Goal: Use online tool/utility: Utilize a website feature to perform a specific function

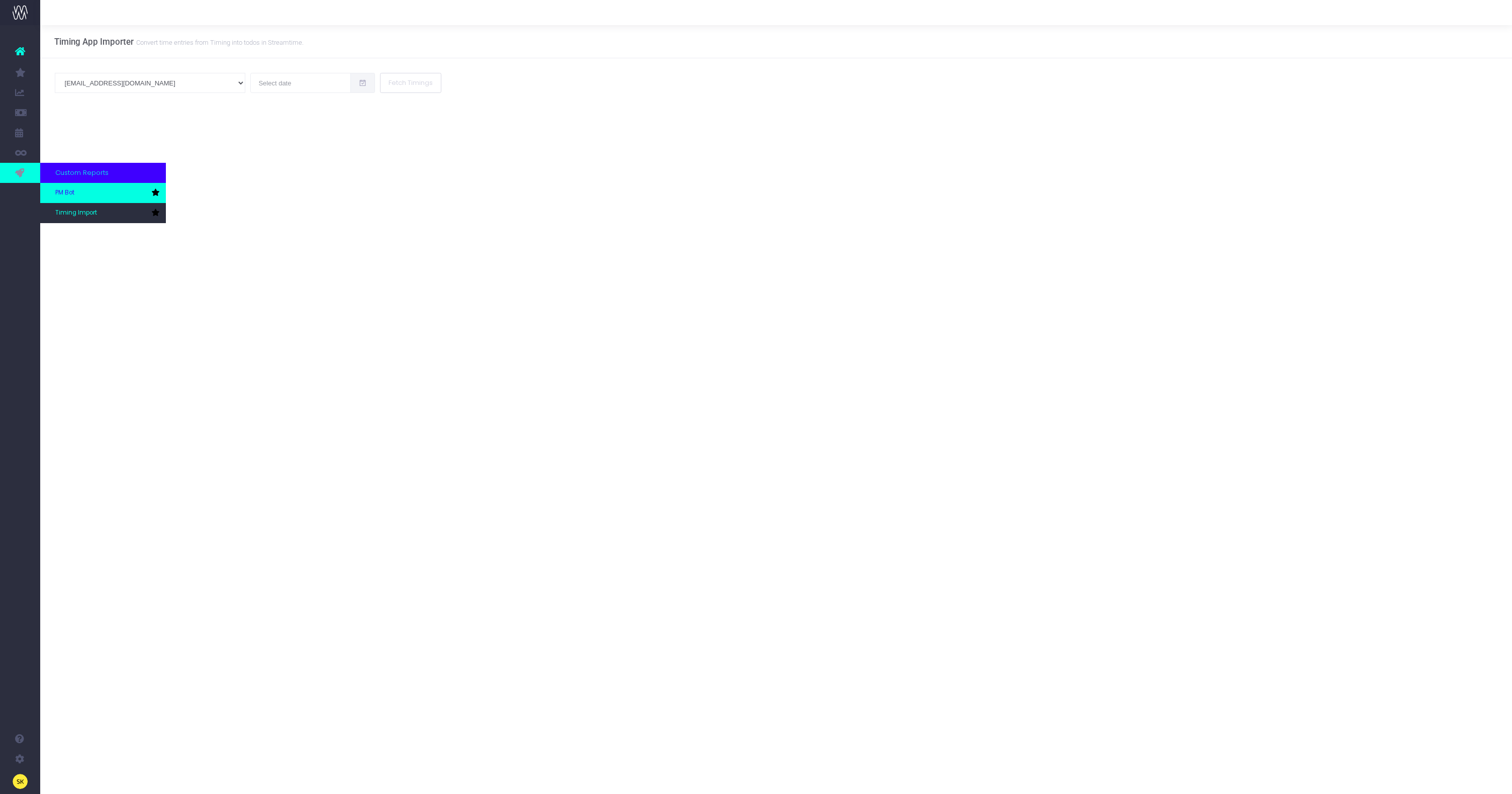
click at [54, 191] on link "PM Bot" at bounding box center [103, 193] width 126 height 20
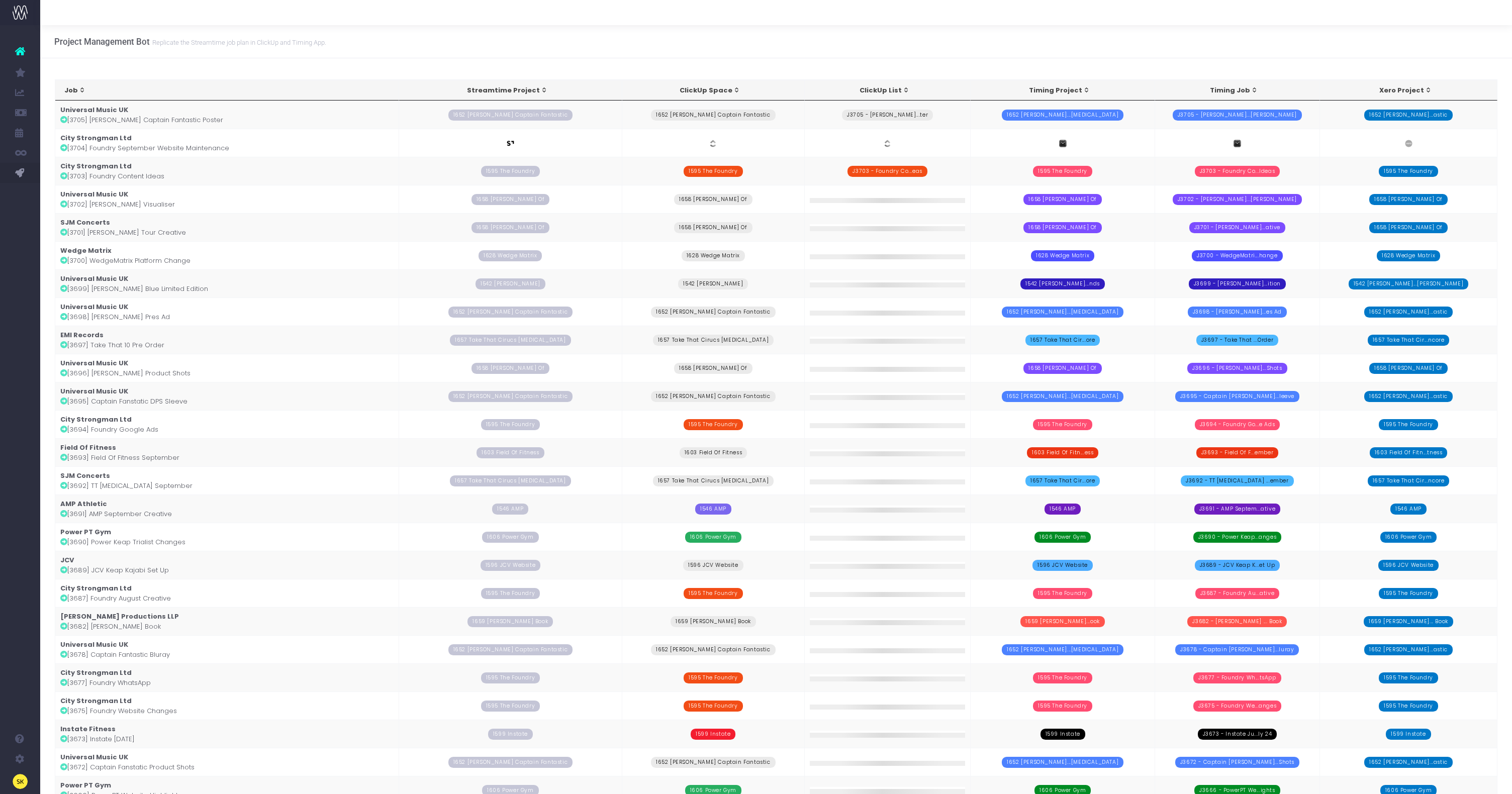
click at [209, 149] on td "City Strongman Ltd [3704] Foundry September Website Maintenance" at bounding box center [227, 143] width 344 height 28
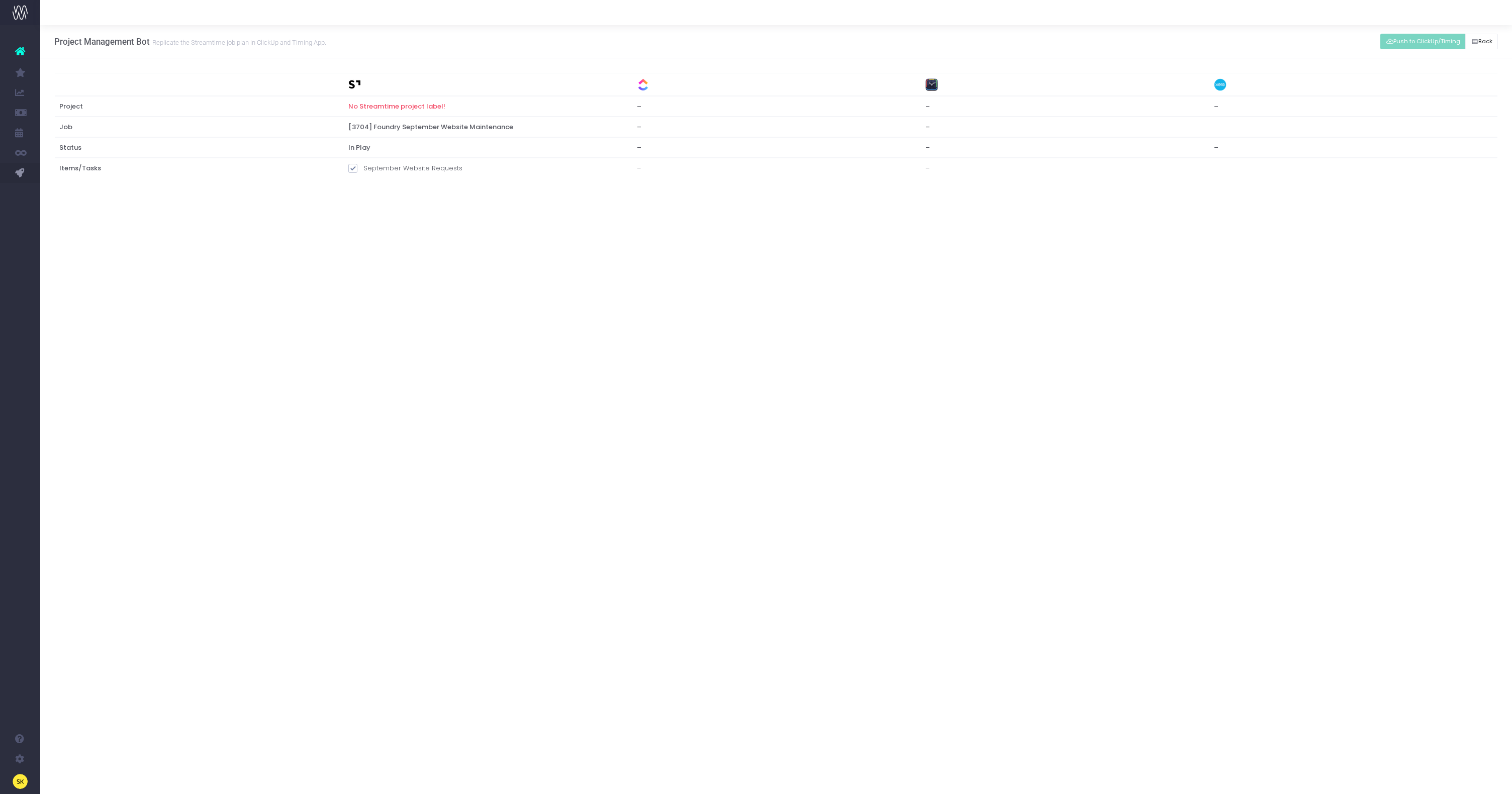
click at [71, 197] on div "Job Streamtime Project ClickUp Space ClickUp List Timing Project Timing Job Xer…" at bounding box center [775, 137] width 1471 height 159
click at [64, 195] on span "PM Bot" at bounding box center [64, 193] width 19 height 9
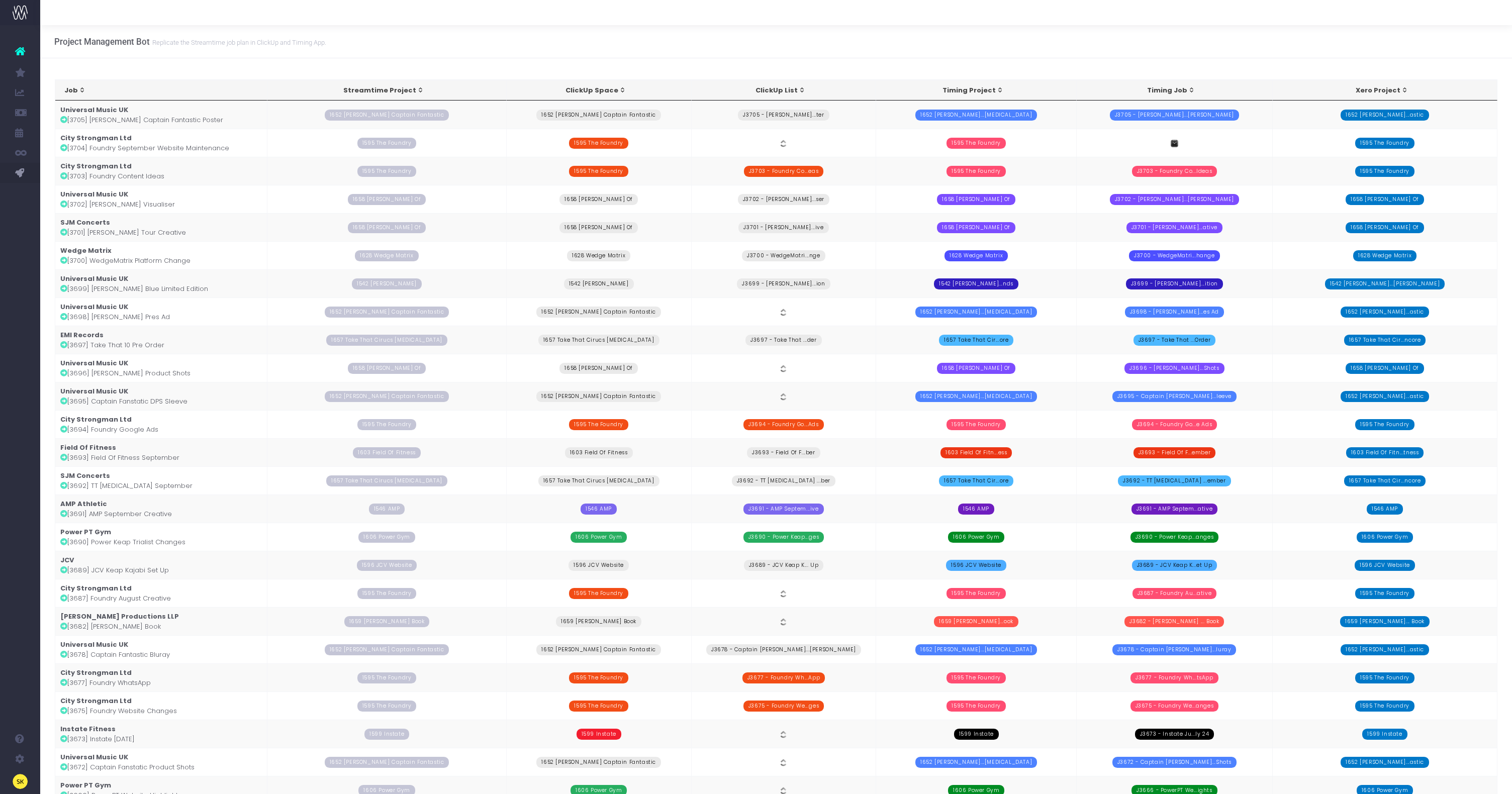
click at [150, 143] on td "City Strongman Ltd [3704] Foundry September Website Maintenance" at bounding box center [161, 143] width 213 height 28
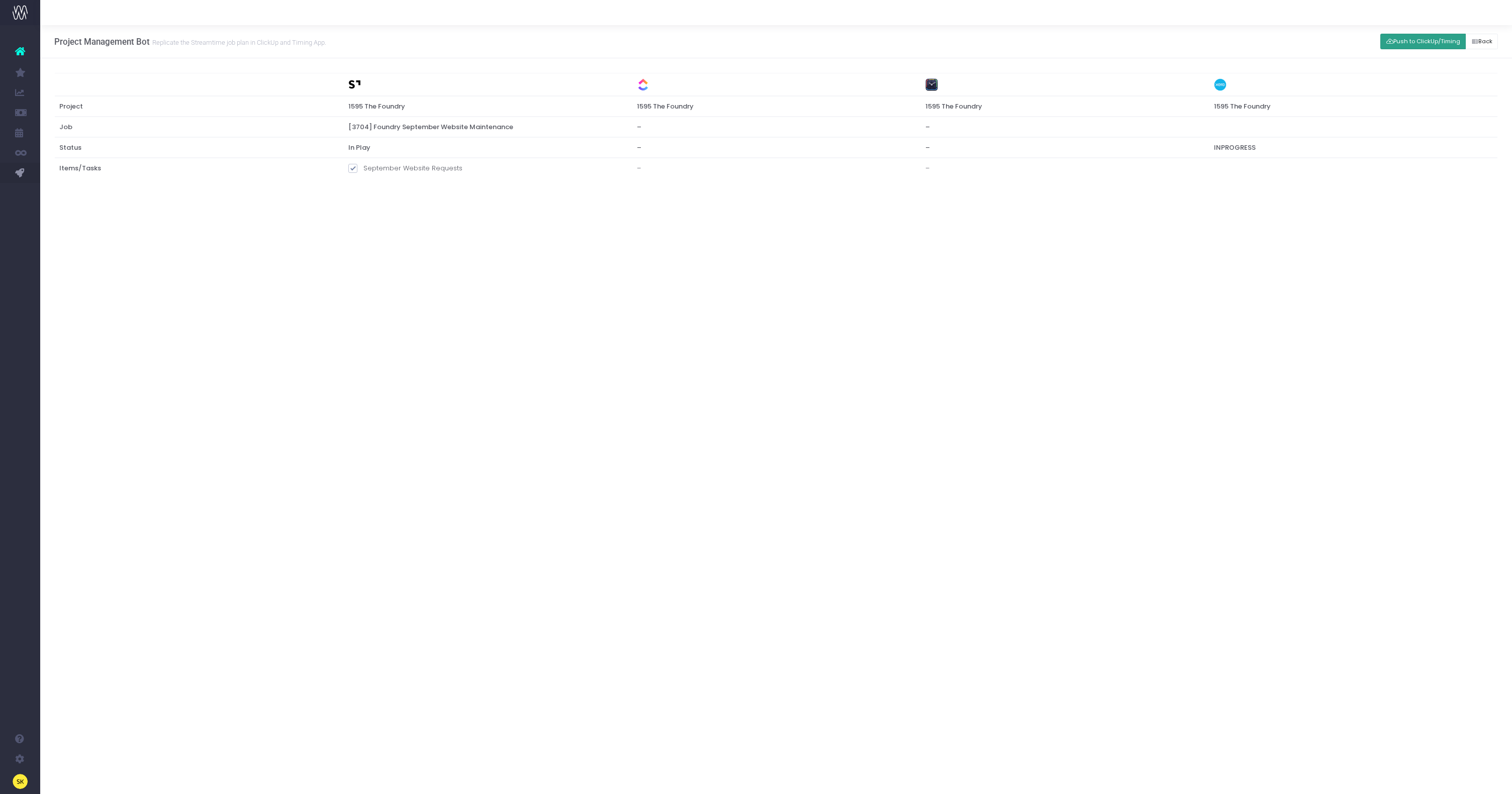
click at [1419, 35] on button "Push to ClickUp/Timing" at bounding box center [1422, 41] width 85 height 16
drag, startPoint x: 955, startPoint y: 161, endPoint x: 922, endPoint y: 165, distance: 33.2
click at [922, 165] on td "J3704 - September Website Requests" at bounding box center [1064, 170] width 289 height 25
copy td "J3704 - September Website Requests"
